Goal: Information Seeking & Learning: Learn about a topic

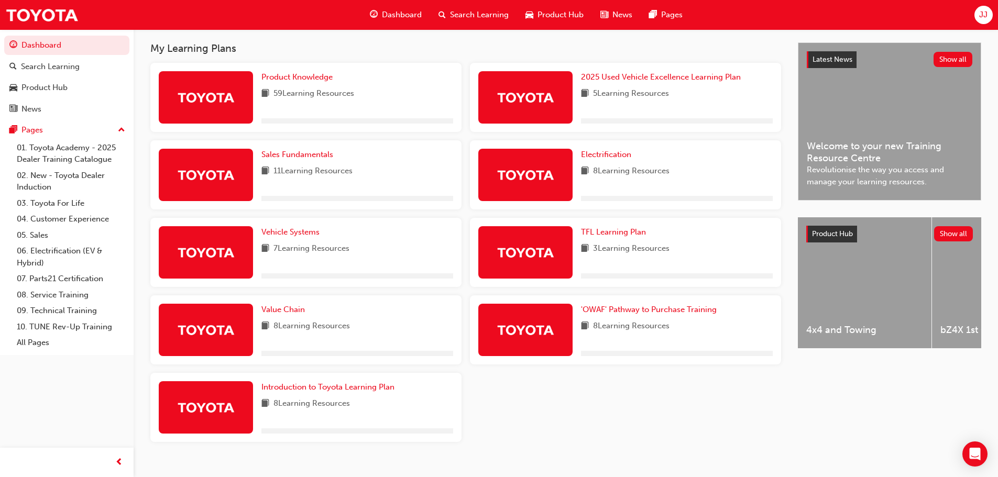
scroll to position [203, 0]
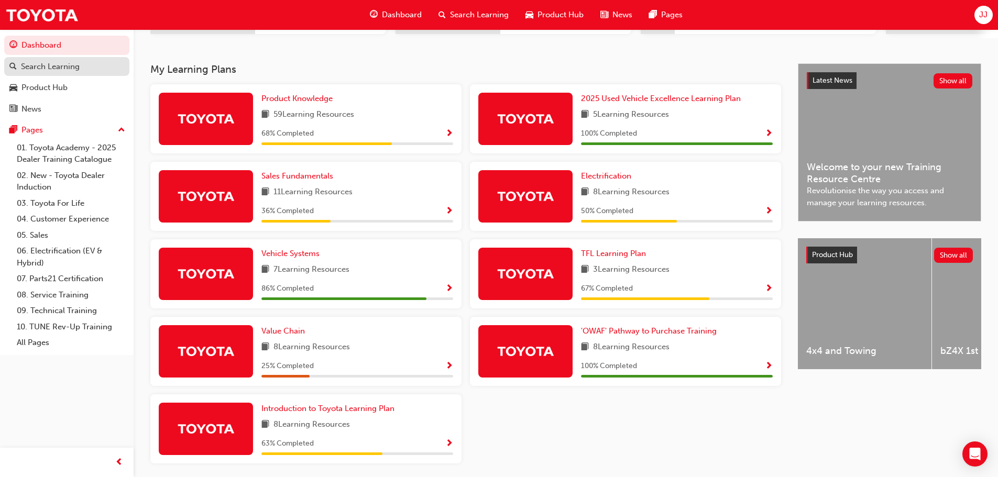
click at [61, 71] on div "Search Learning" at bounding box center [50, 67] width 59 height 12
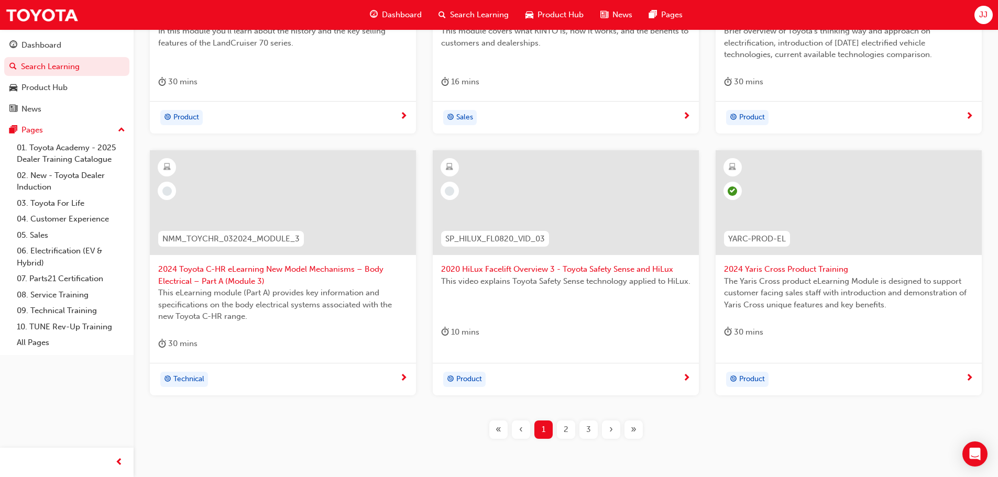
scroll to position [367, 0]
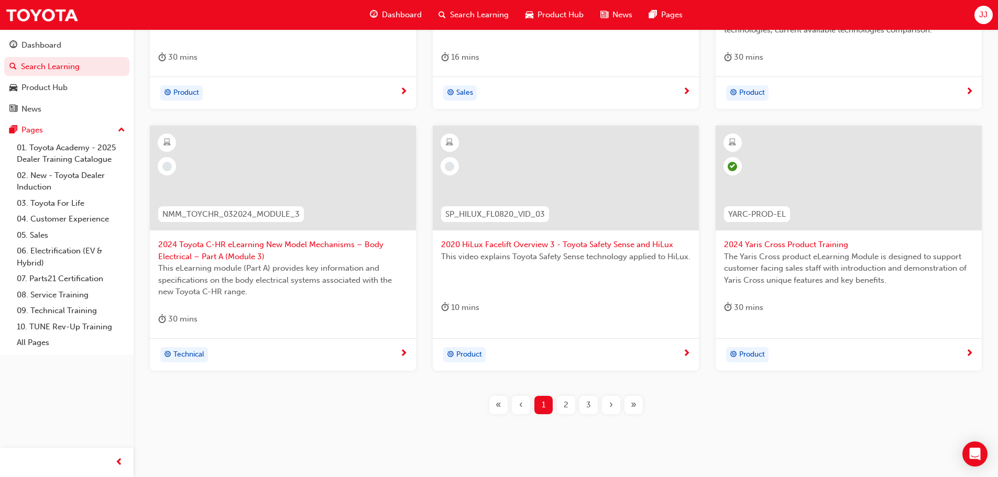
click at [572, 399] on div "2" at bounding box center [566, 405] width 18 height 18
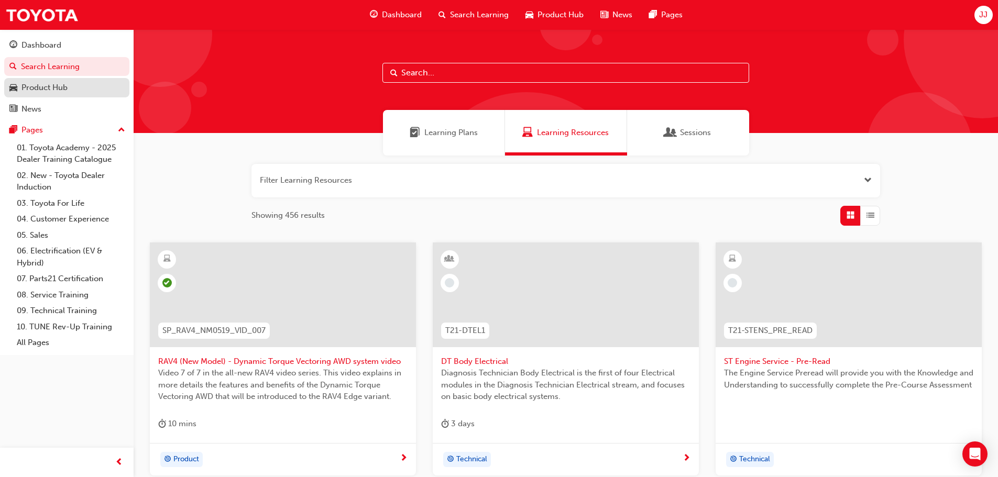
click at [36, 91] on div "Product Hub" at bounding box center [44, 88] width 46 height 12
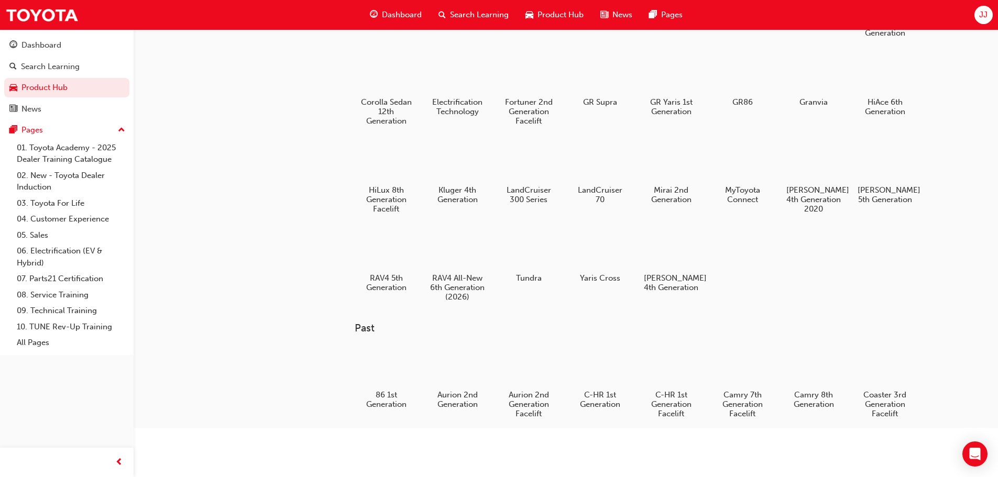
scroll to position [52, 0]
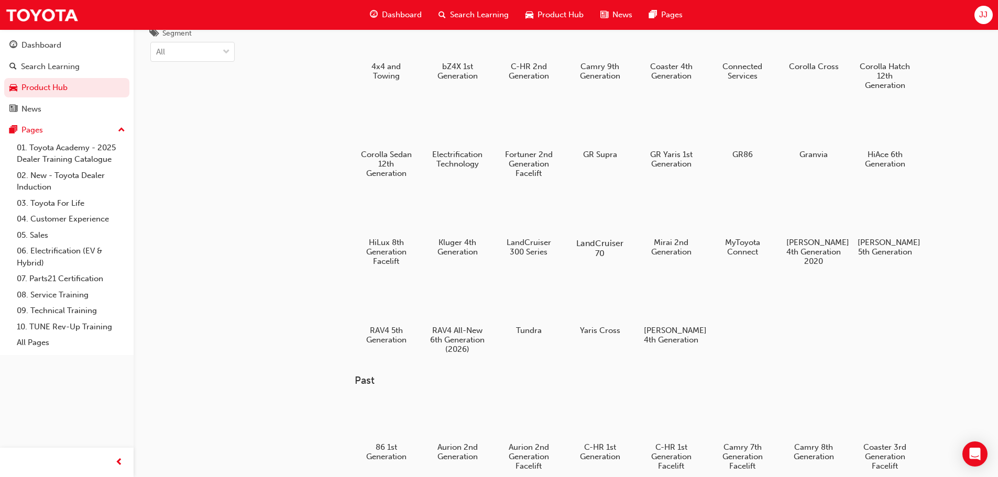
click at [604, 244] on h5 "LandCruiser 70" at bounding box center [600, 248] width 58 height 20
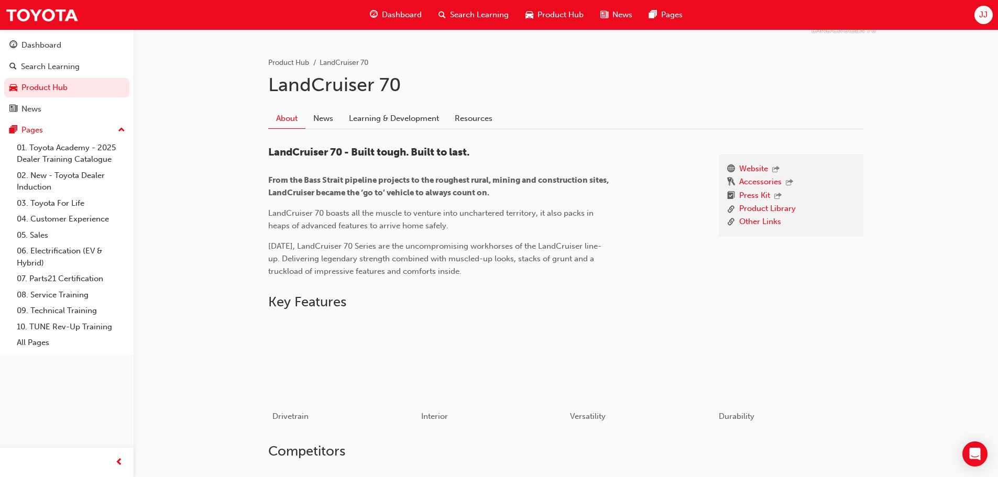
scroll to position [210, 0]
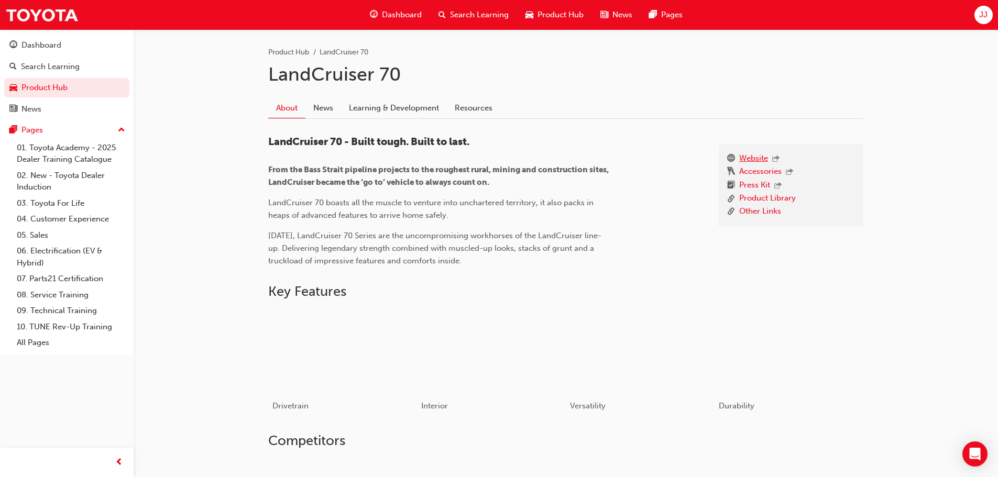
click at [753, 161] on link "Website" at bounding box center [753, 159] width 29 height 14
